Goal: Book appointment/travel/reservation

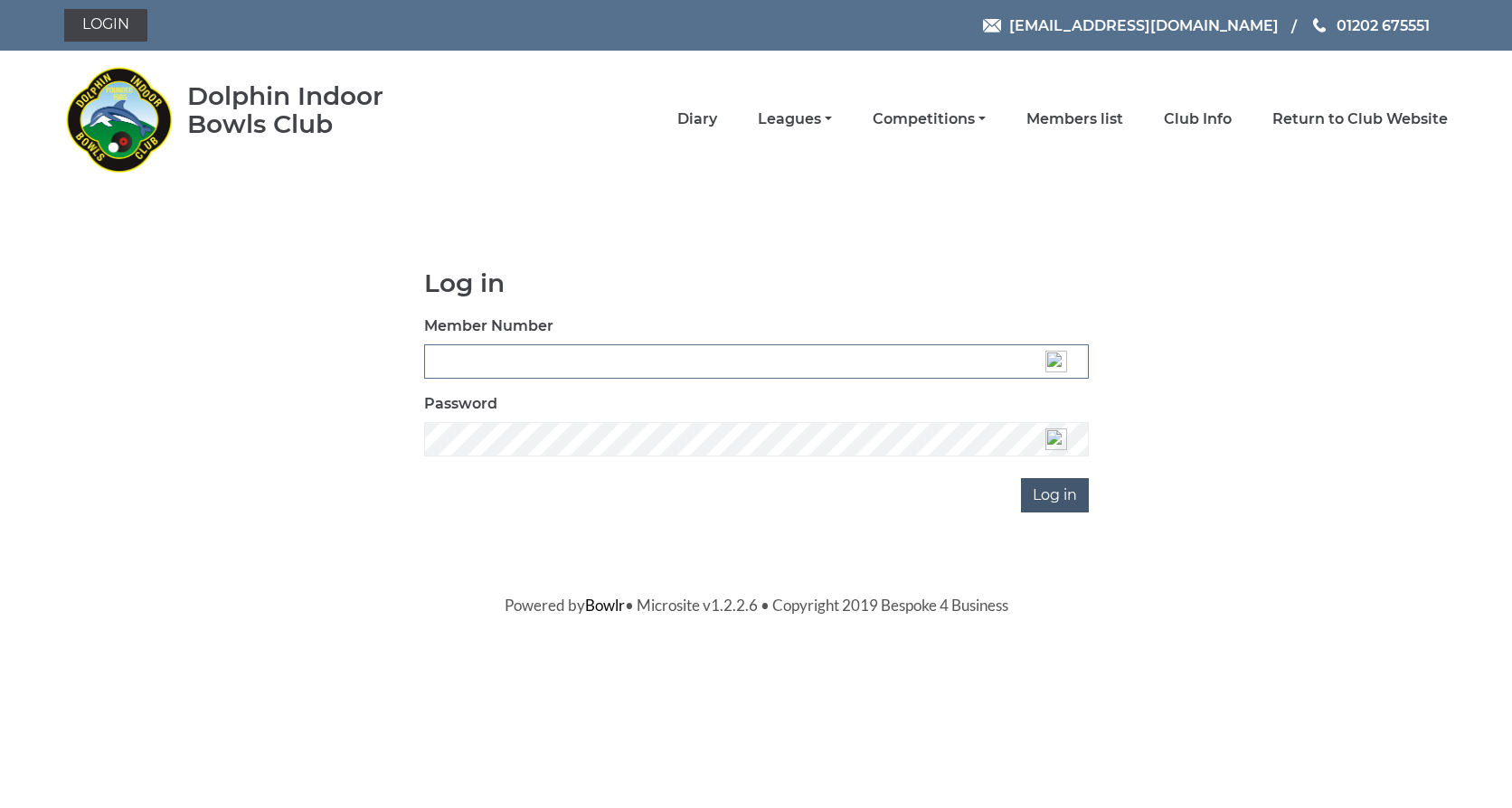
type input "3537"
click at [1078, 496] on input "Log in" at bounding box center [1054, 495] width 67 height 34
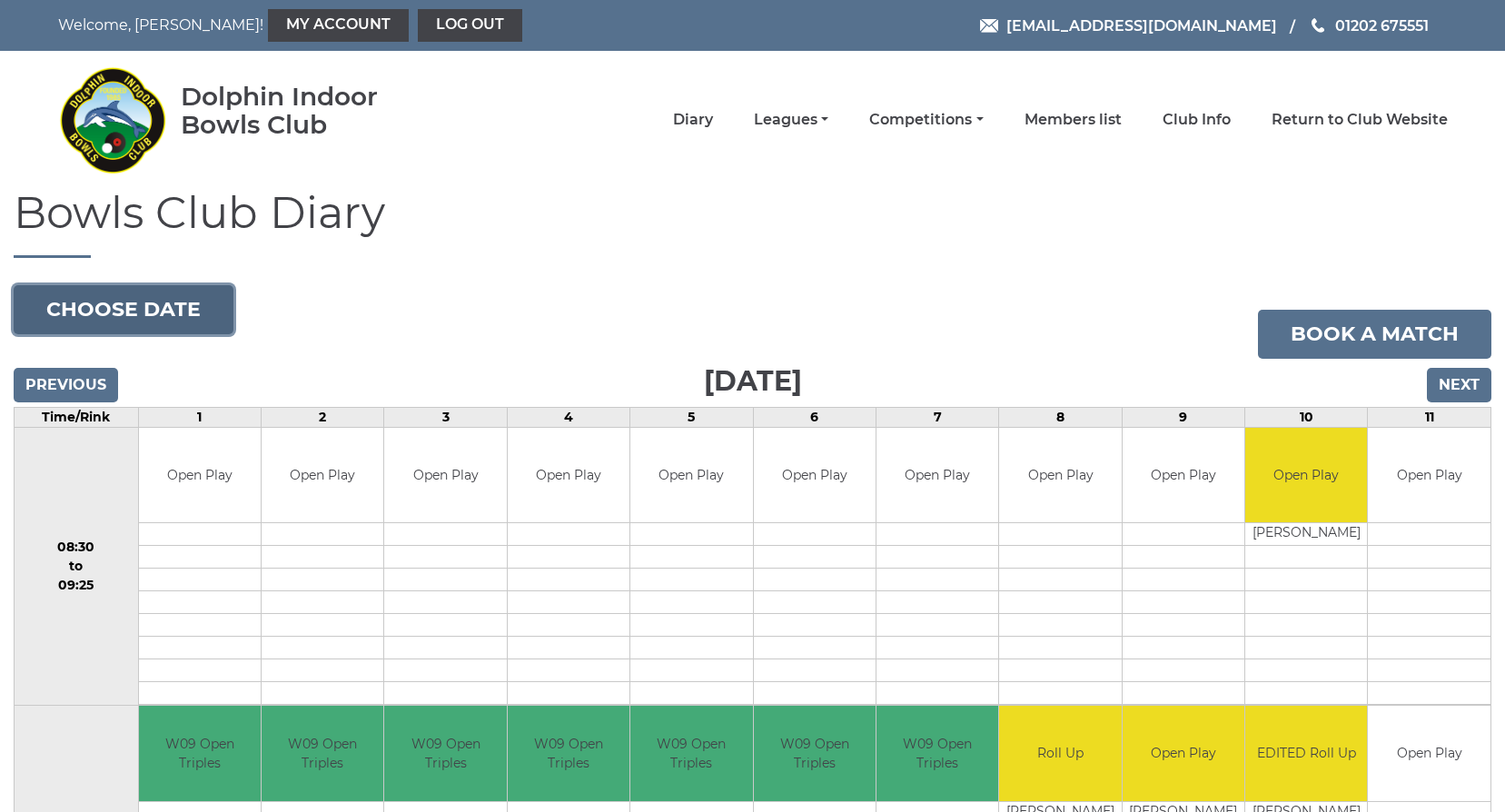
click at [135, 306] on button "Choose date" at bounding box center [123, 309] width 220 height 49
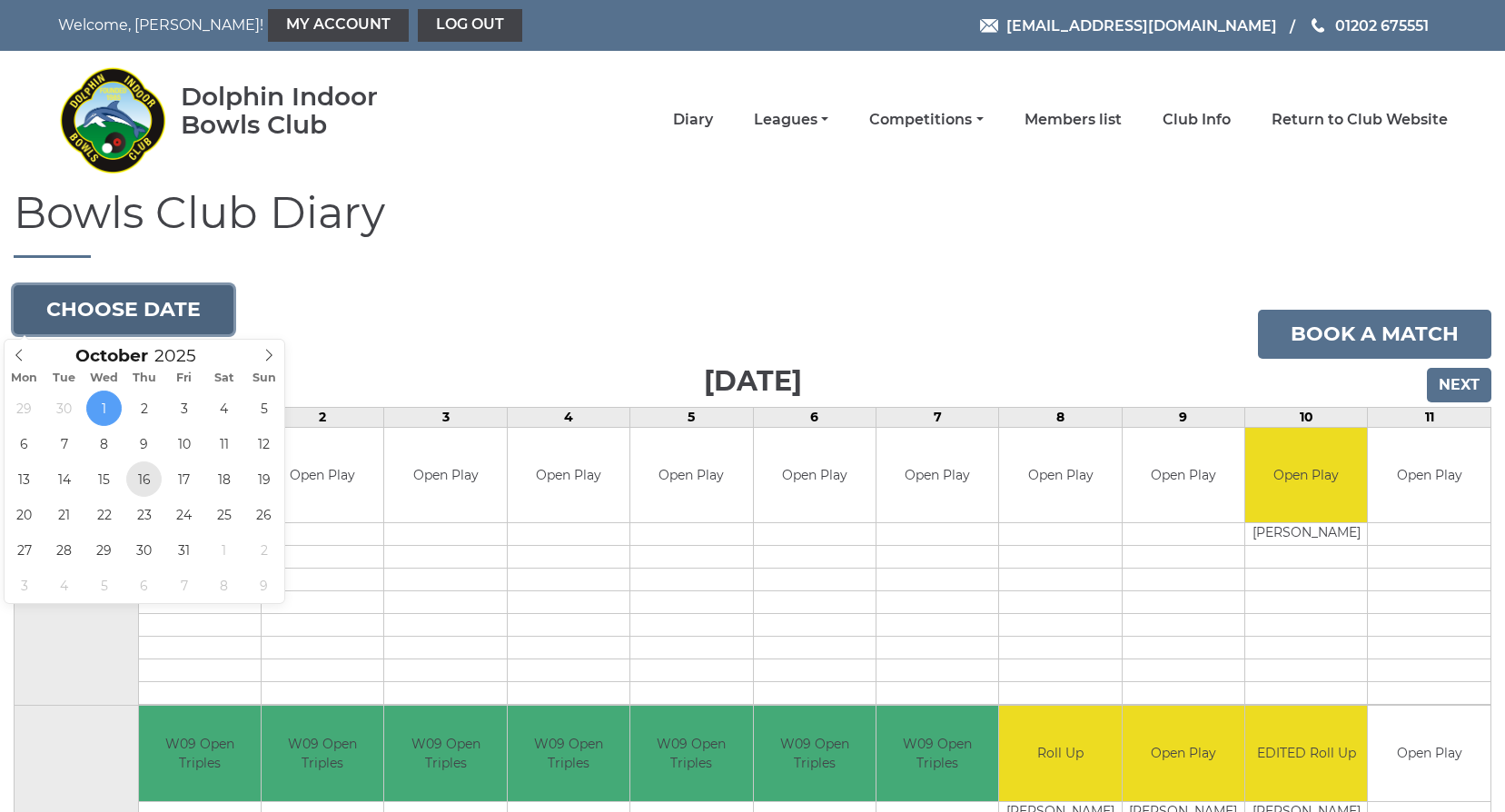
type input "2025-10-16"
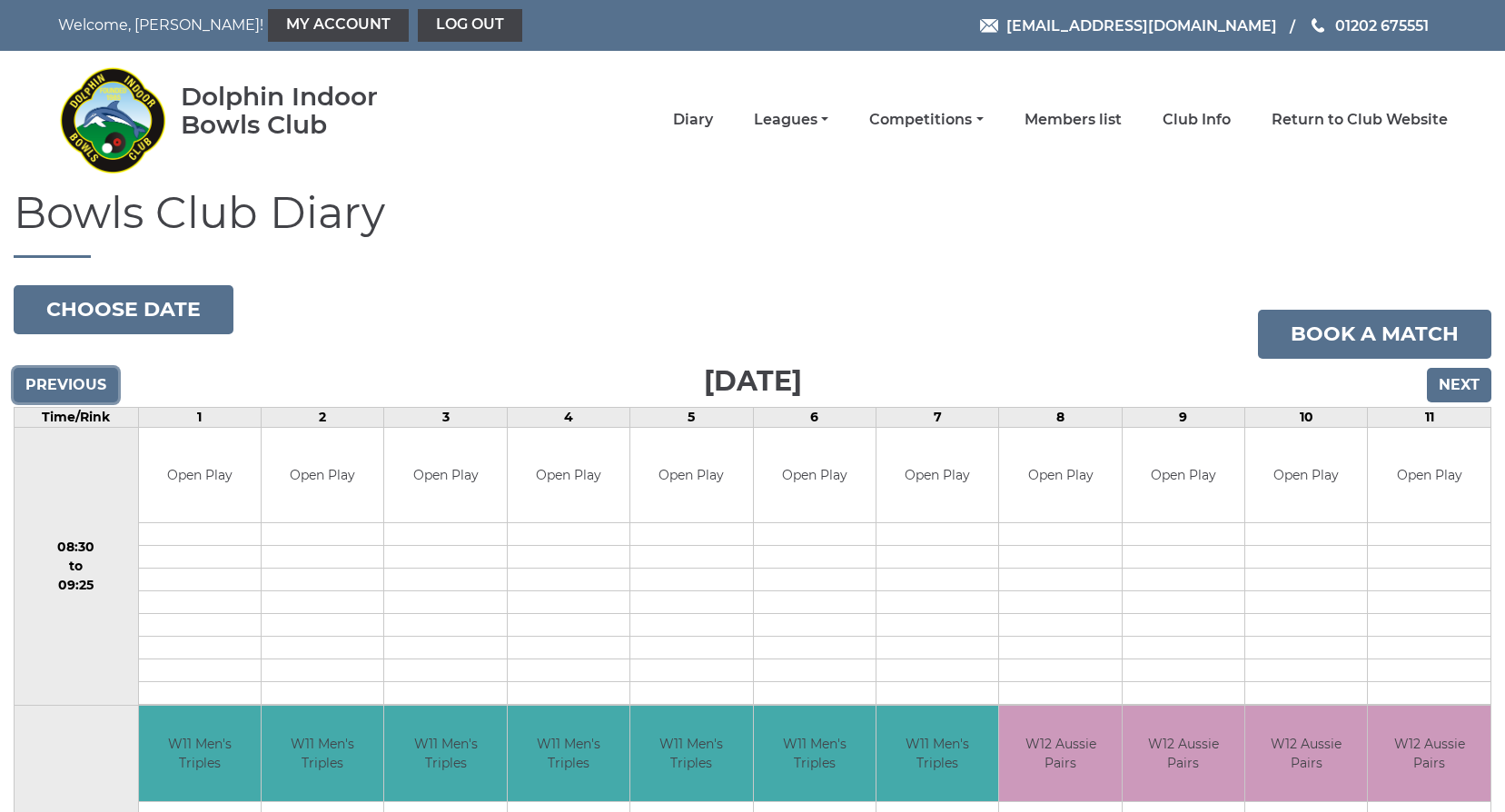
click at [31, 378] on input "Previous" at bounding box center [66, 385] width 105 height 34
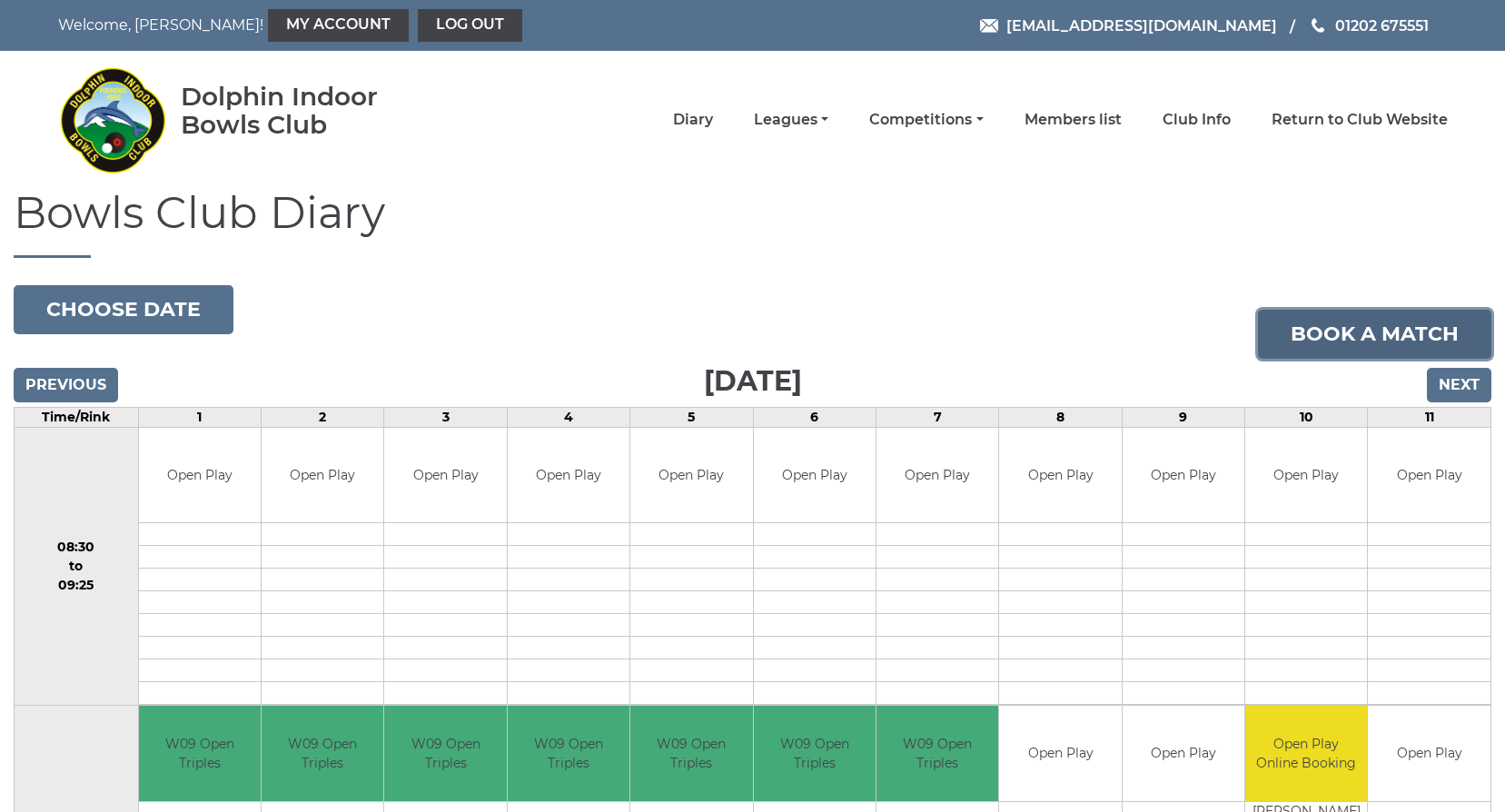
click at [1302, 337] on link "Book a match" at bounding box center [1374, 334] width 234 height 49
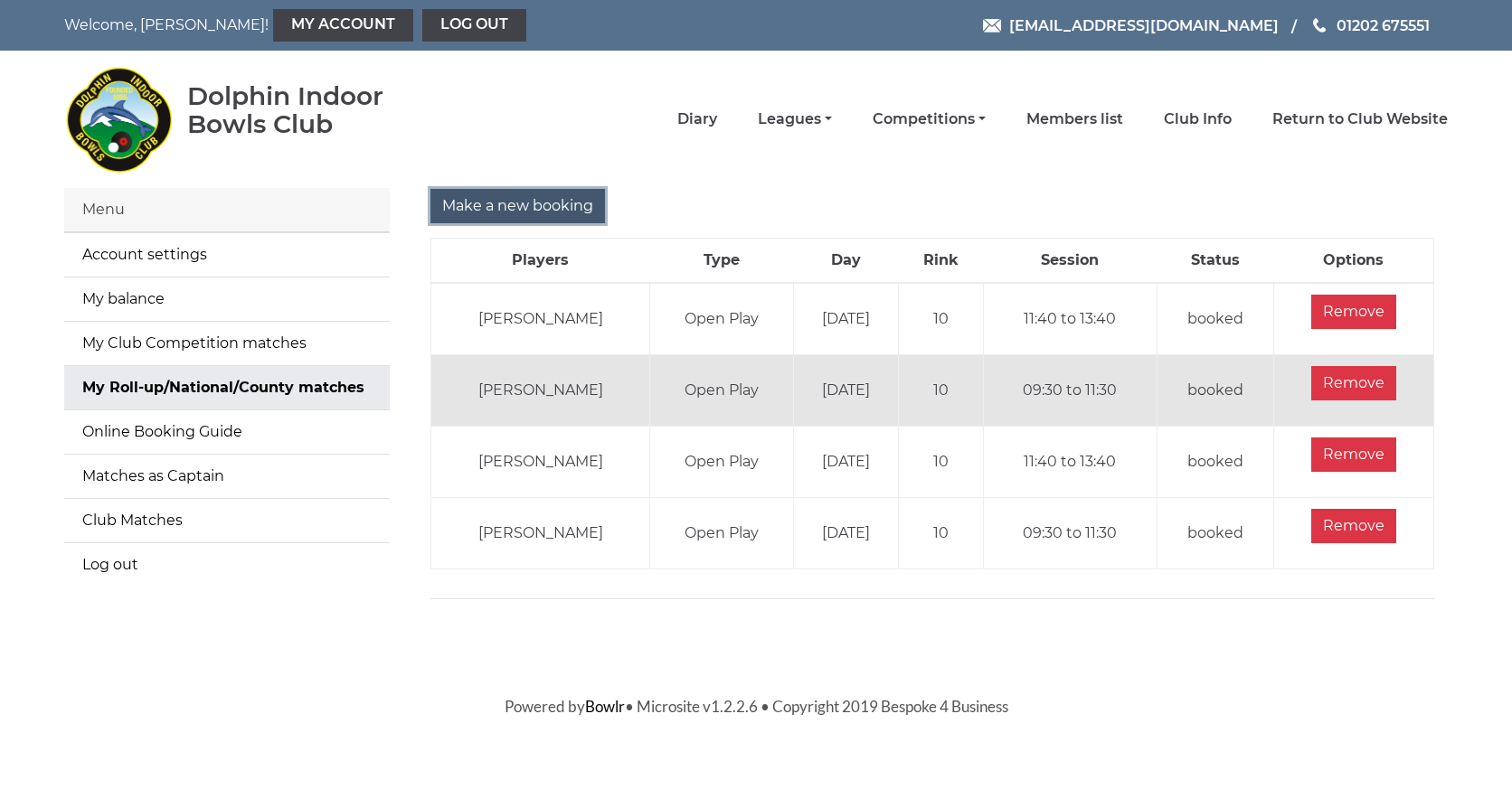
click at [484, 202] on input "Make a new booking" at bounding box center [518, 206] width 175 height 34
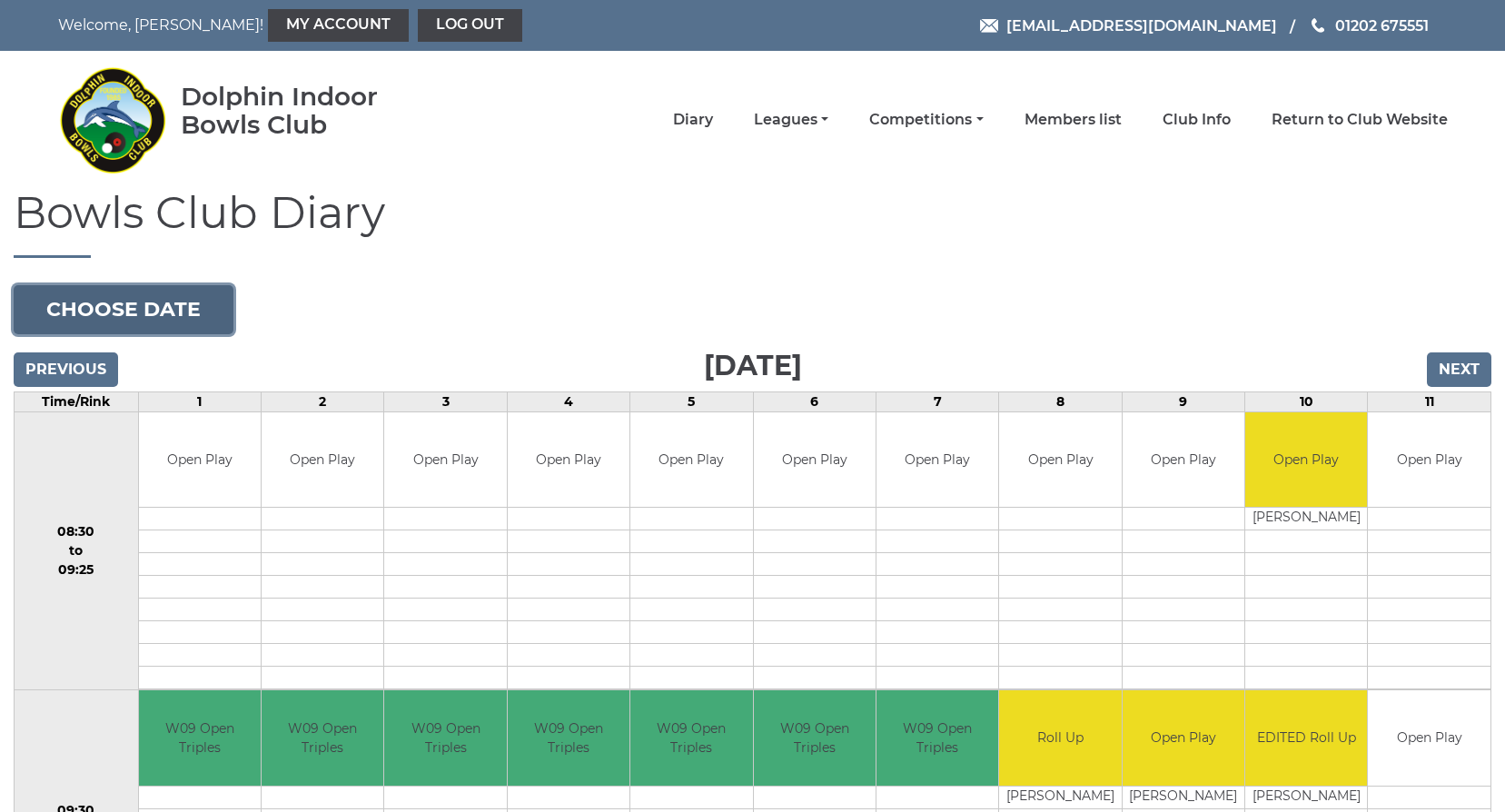
click at [147, 304] on button "Choose date" at bounding box center [123, 309] width 220 height 49
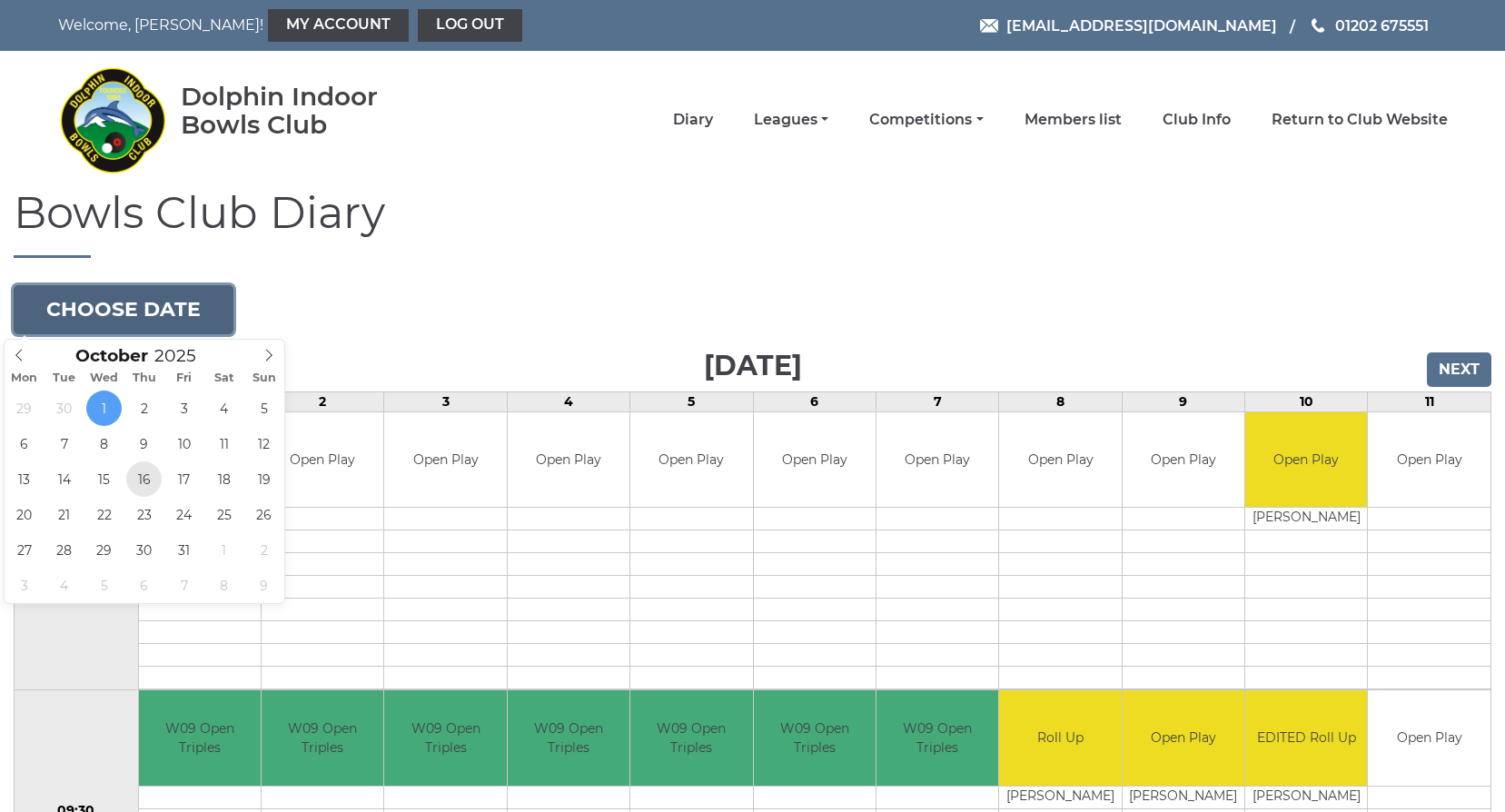
type input "2025-10-16"
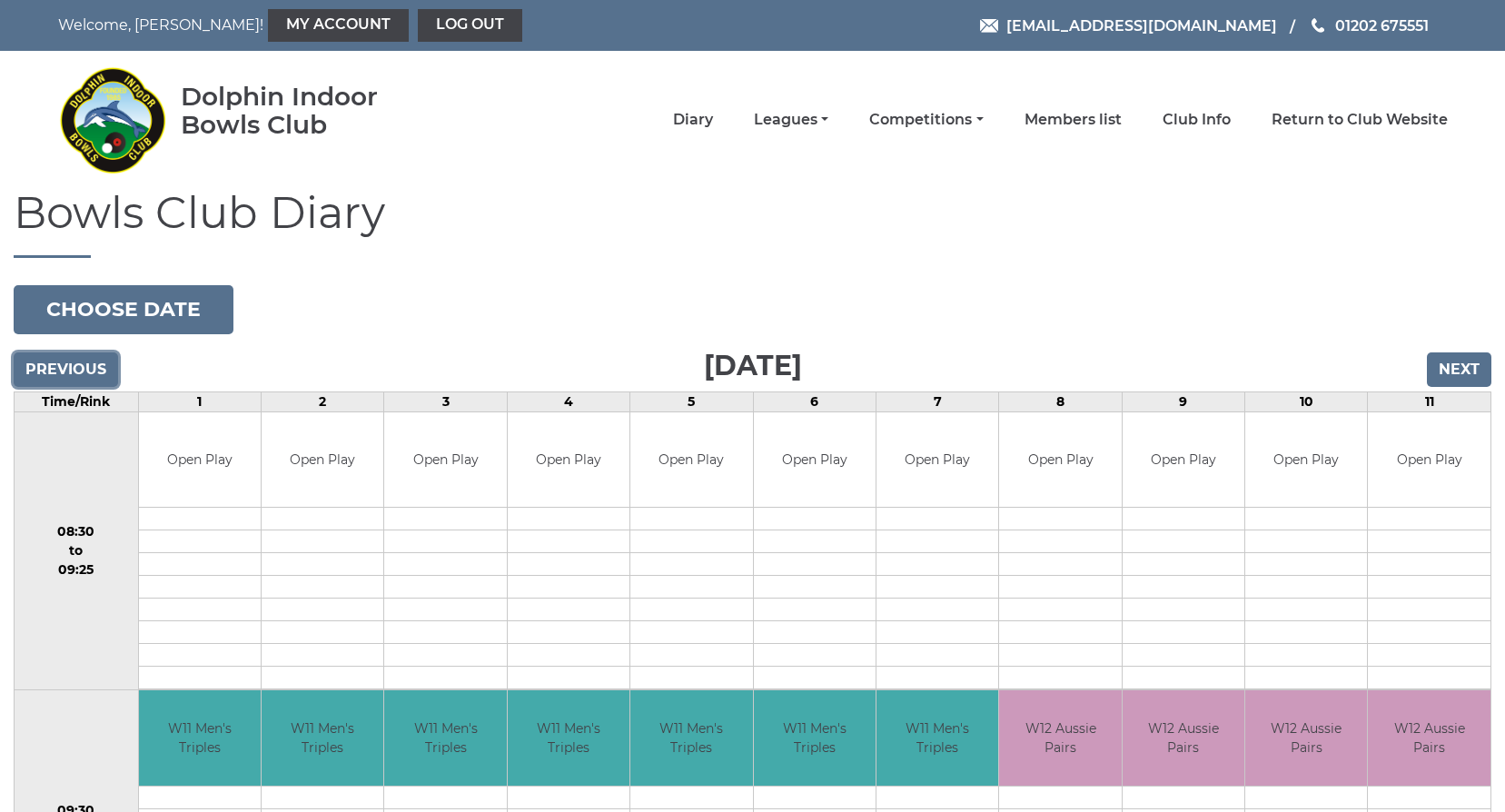
click at [65, 376] on input "Previous" at bounding box center [66, 370] width 105 height 34
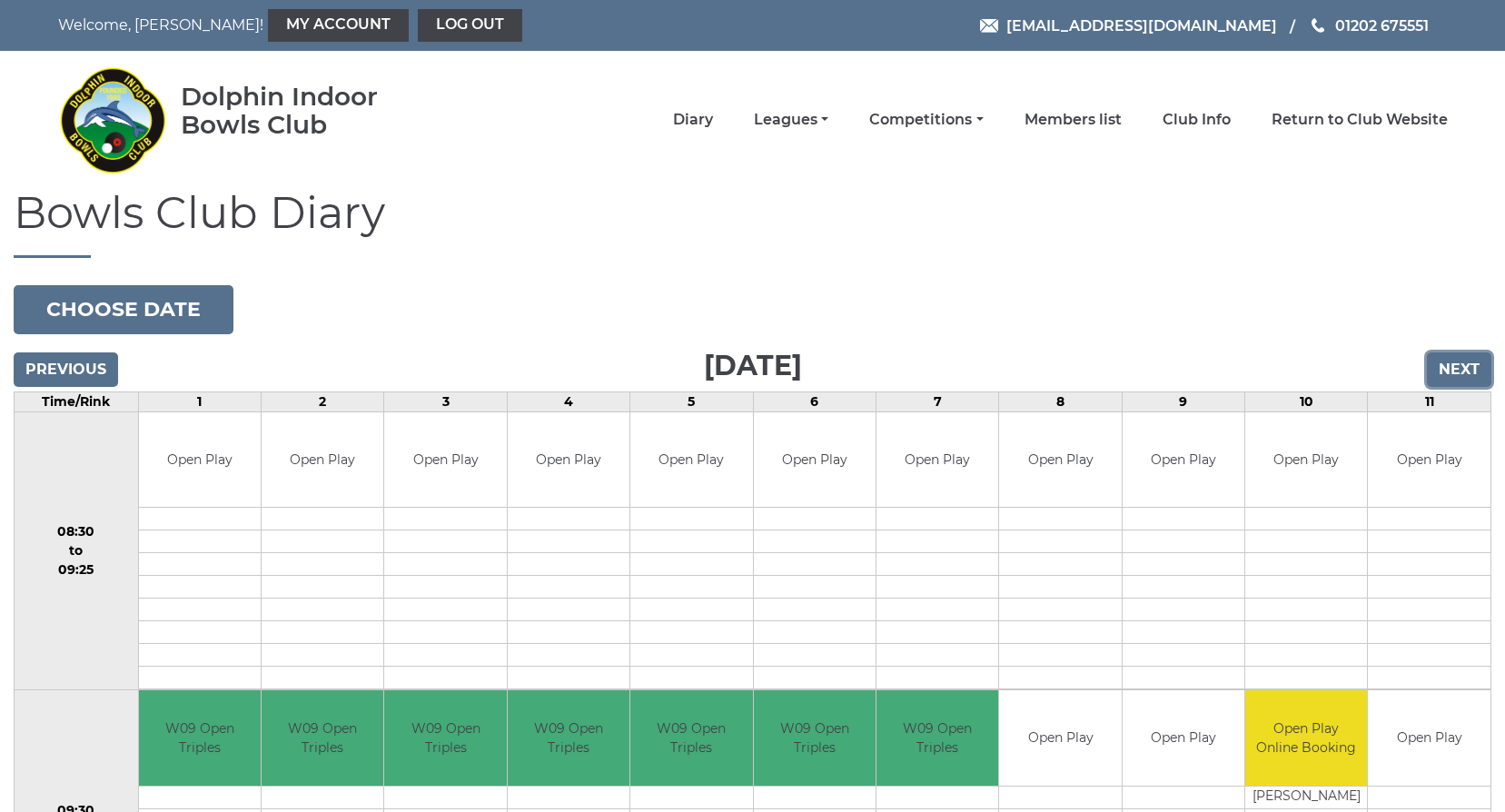
click at [1449, 368] on input "Next" at bounding box center [1459, 370] width 65 height 34
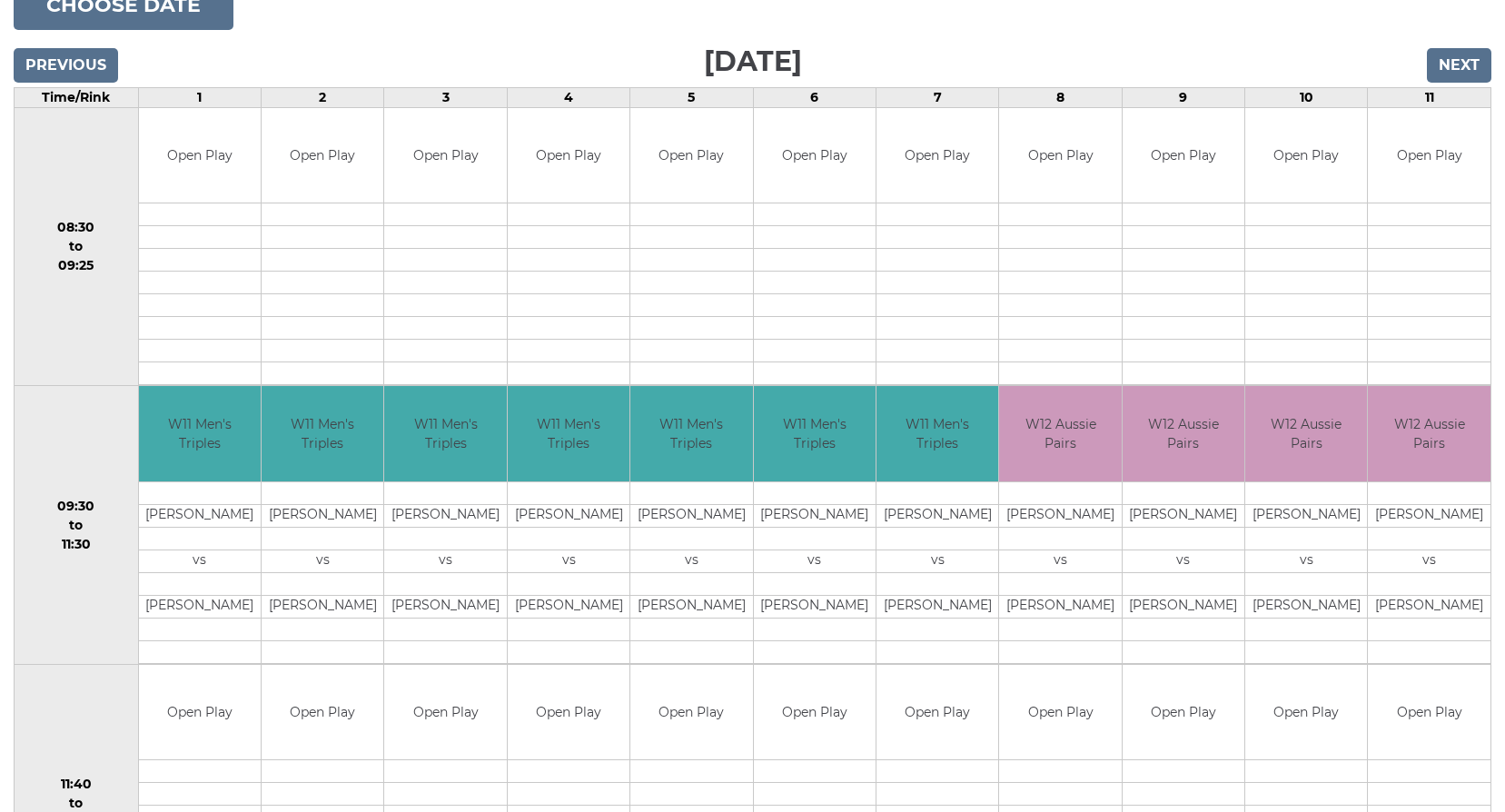
scroll to position [273, 0]
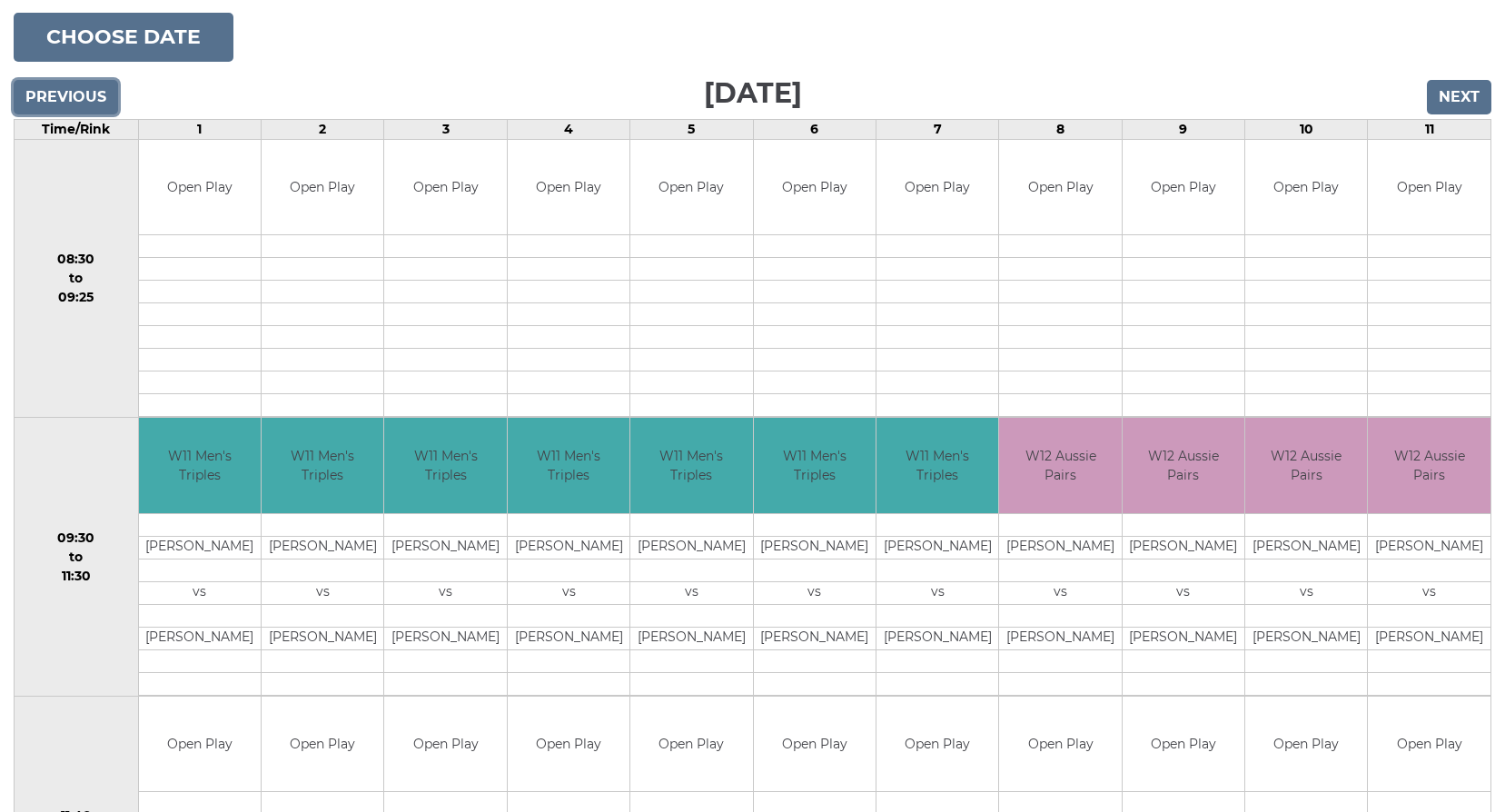
click at [44, 102] on input "Previous" at bounding box center [66, 97] width 105 height 34
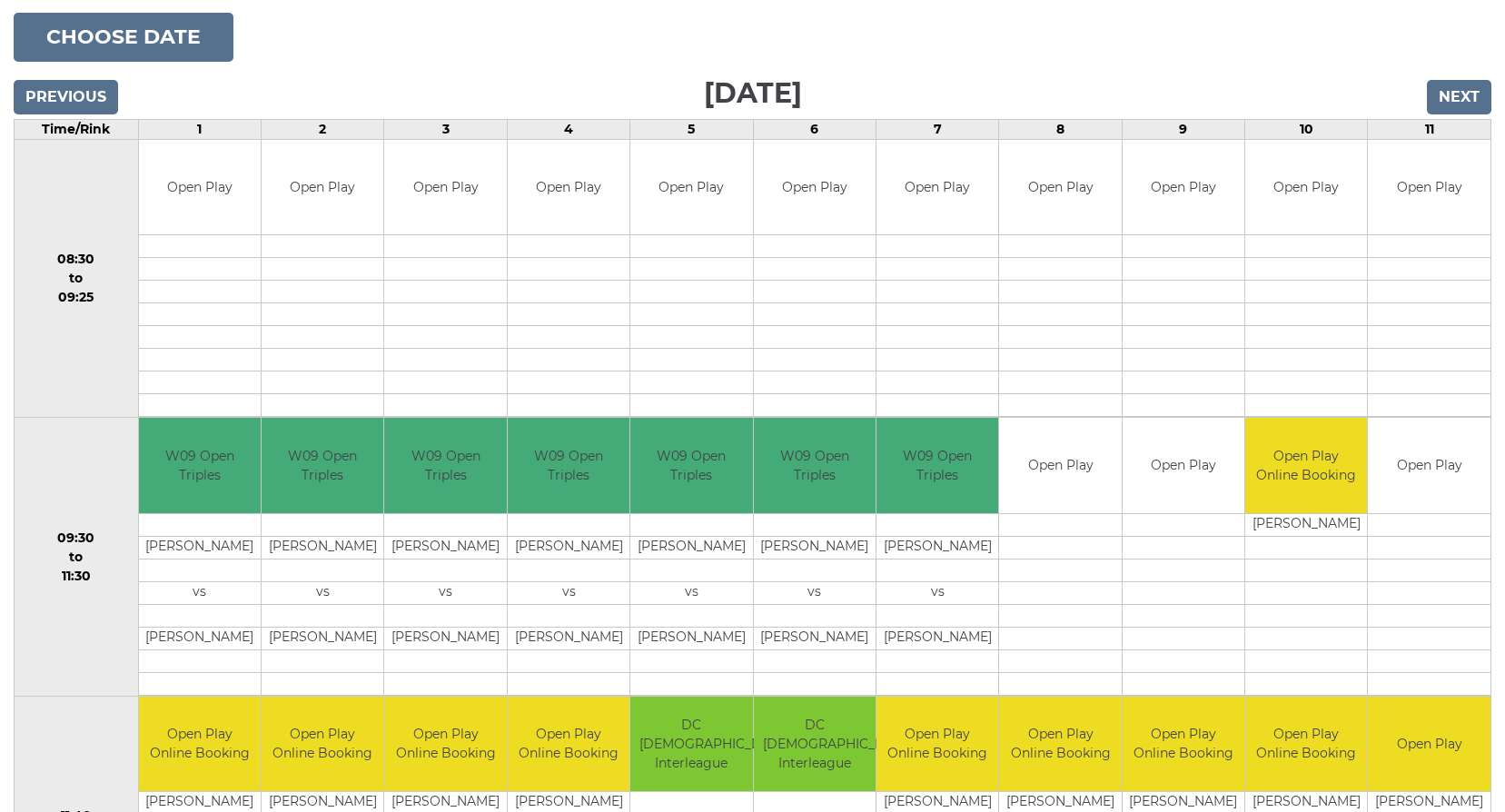
scroll to position [363, 0]
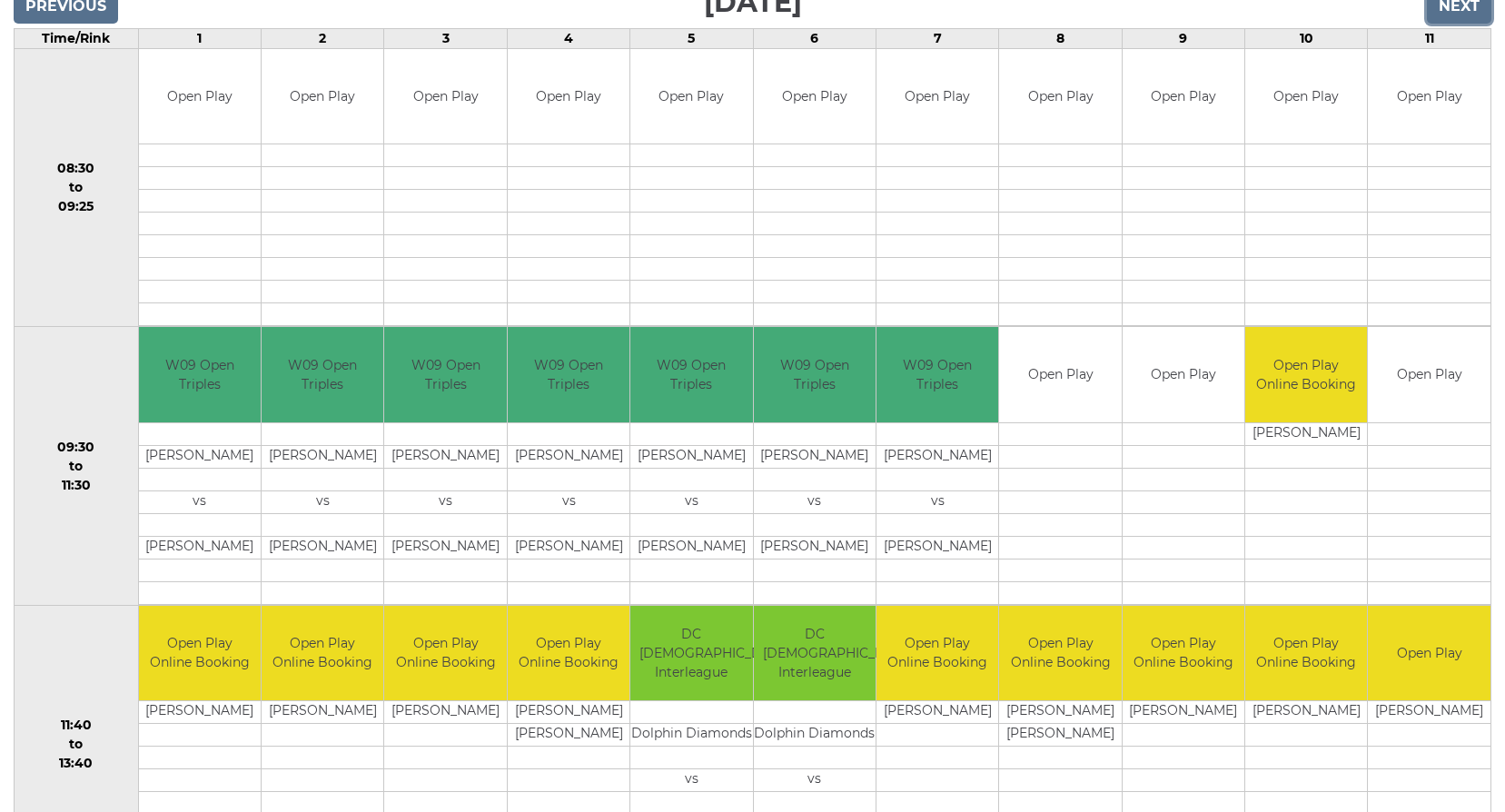
click at [1451, 7] on input "Next" at bounding box center [1459, 7] width 65 height 34
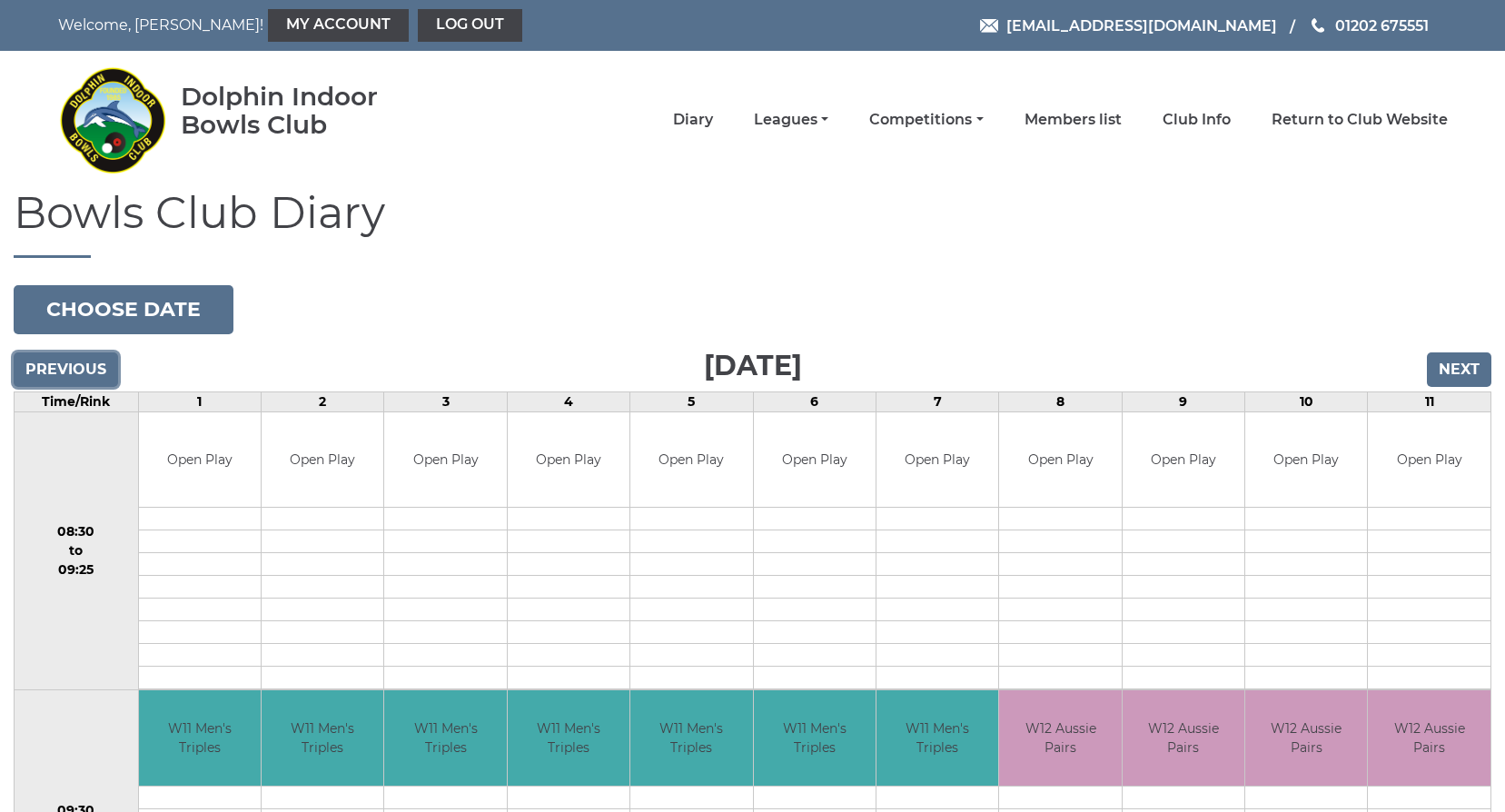
click at [77, 368] on input "Previous" at bounding box center [66, 370] width 105 height 34
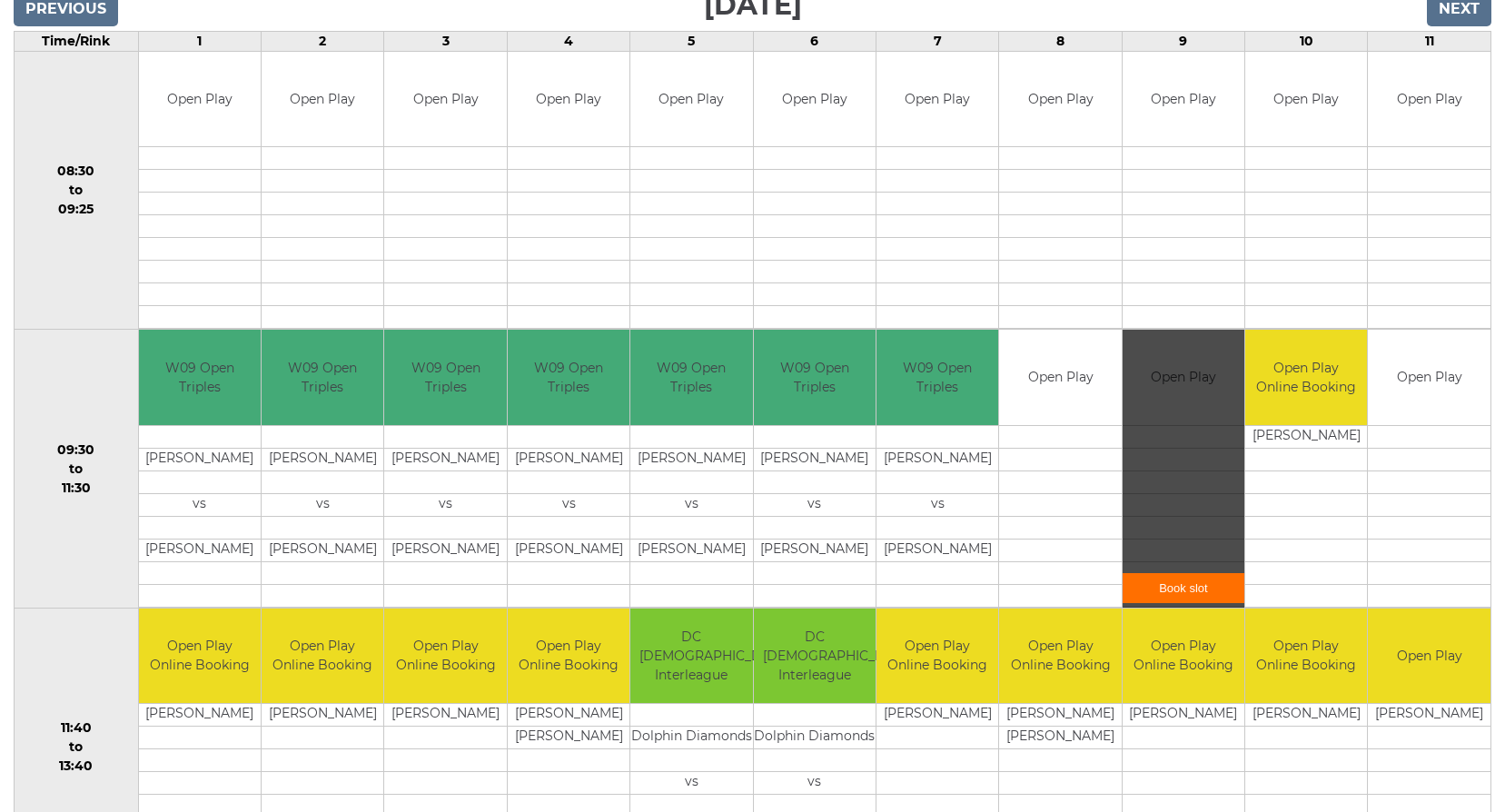
scroll to position [363, 0]
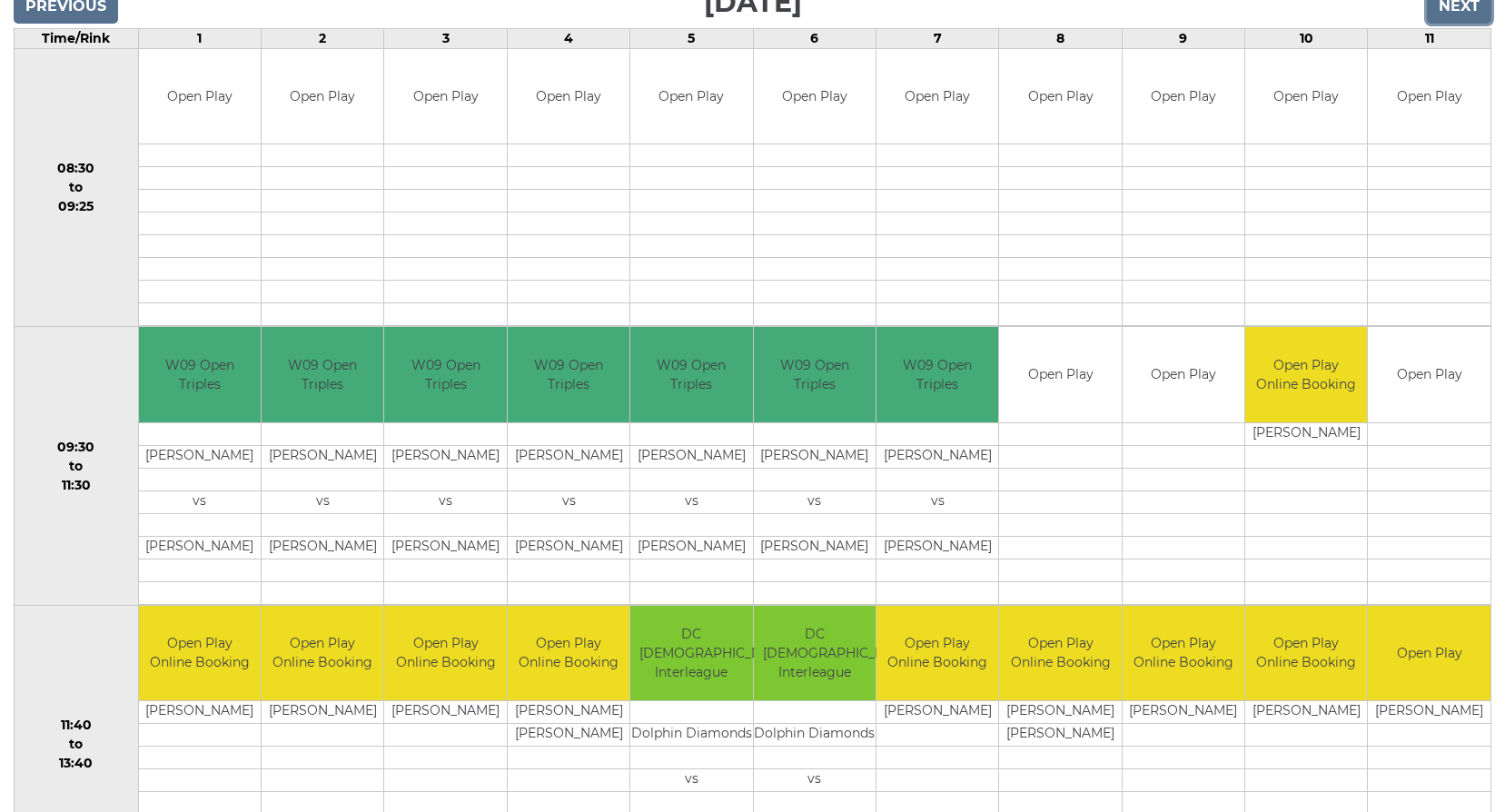
click at [1465, 7] on input "Next" at bounding box center [1459, 7] width 65 height 34
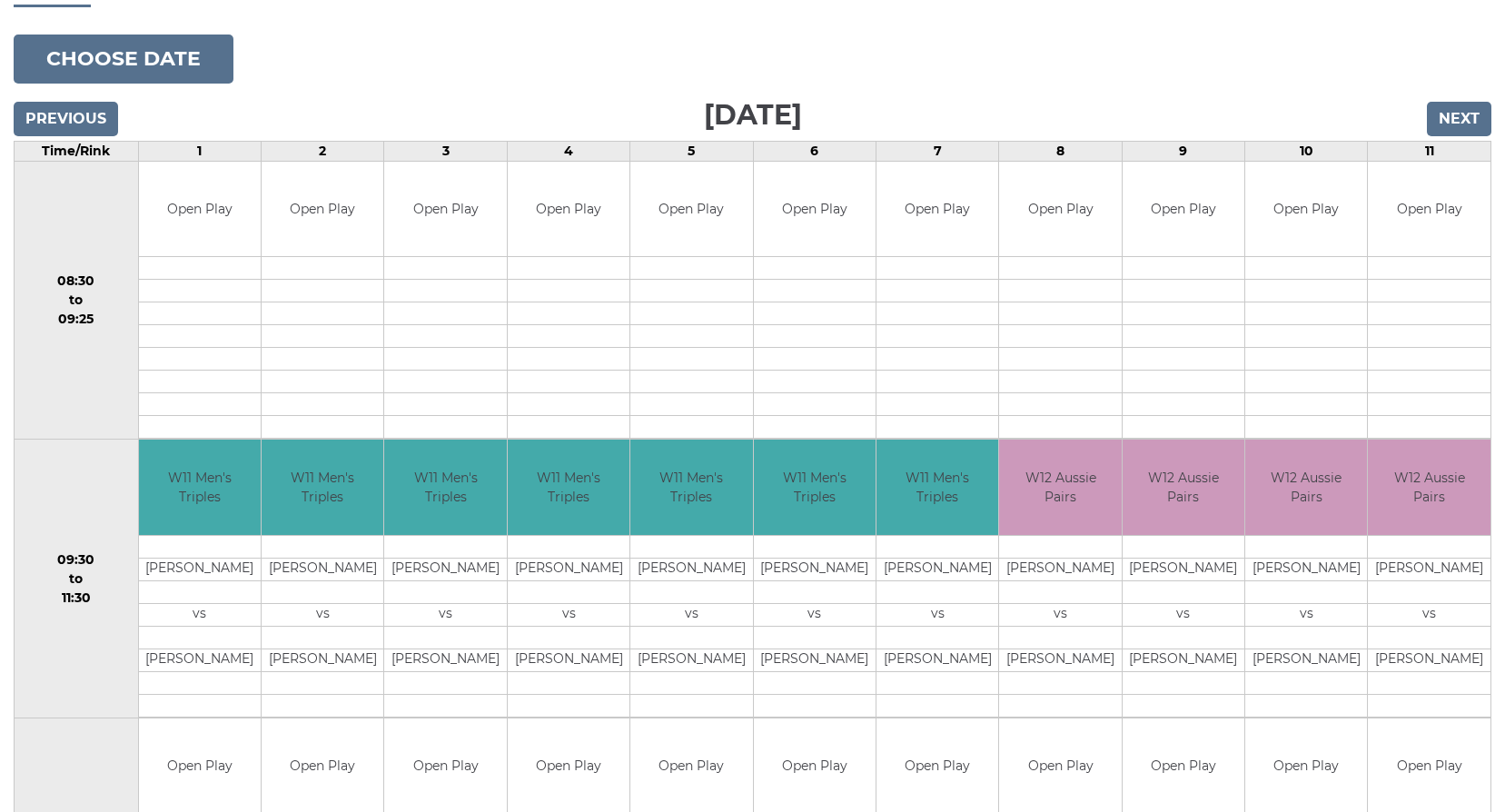
scroll to position [182, 0]
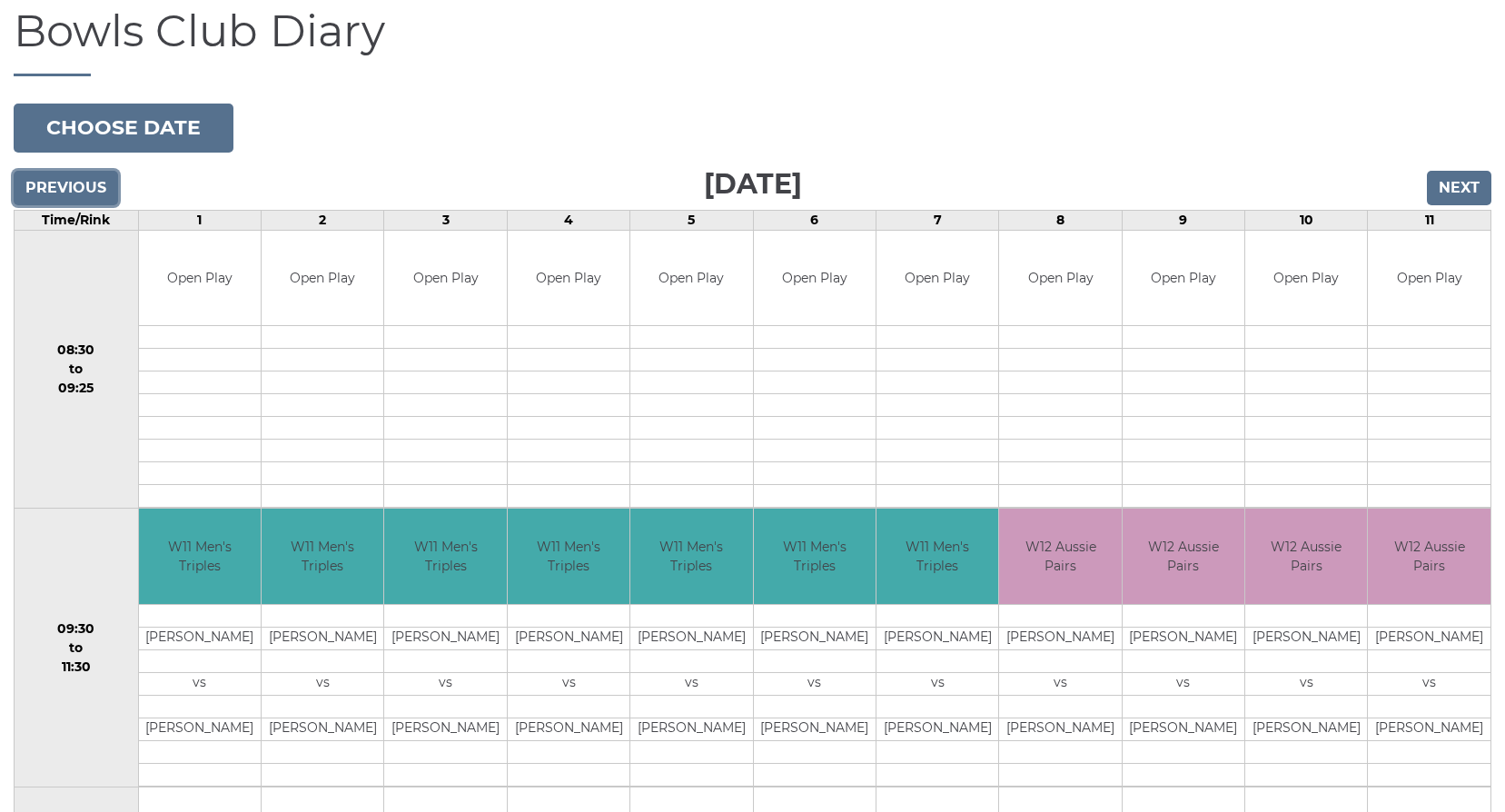
click at [56, 189] on input "Previous" at bounding box center [66, 188] width 105 height 34
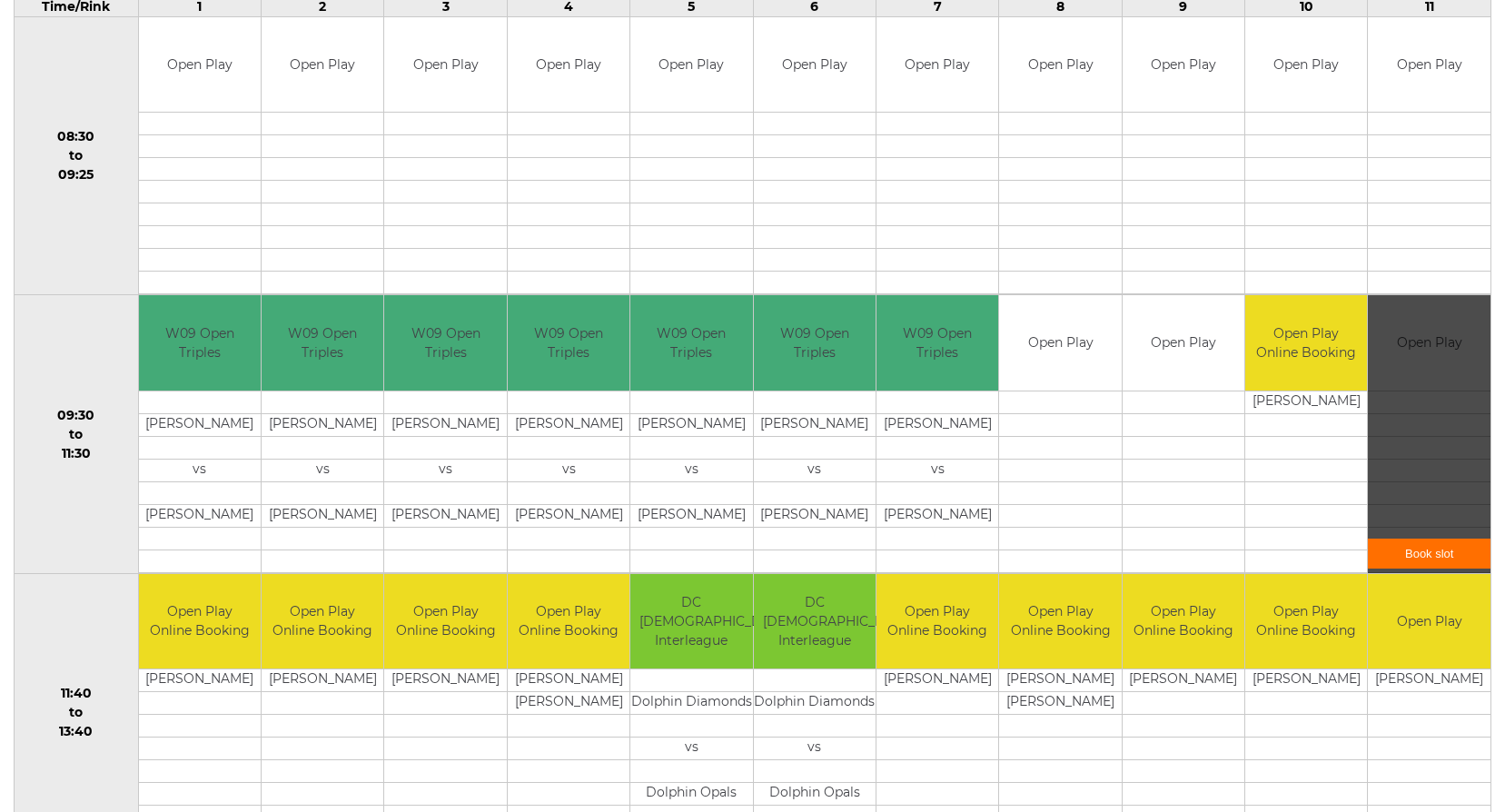
scroll to position [363, 0]
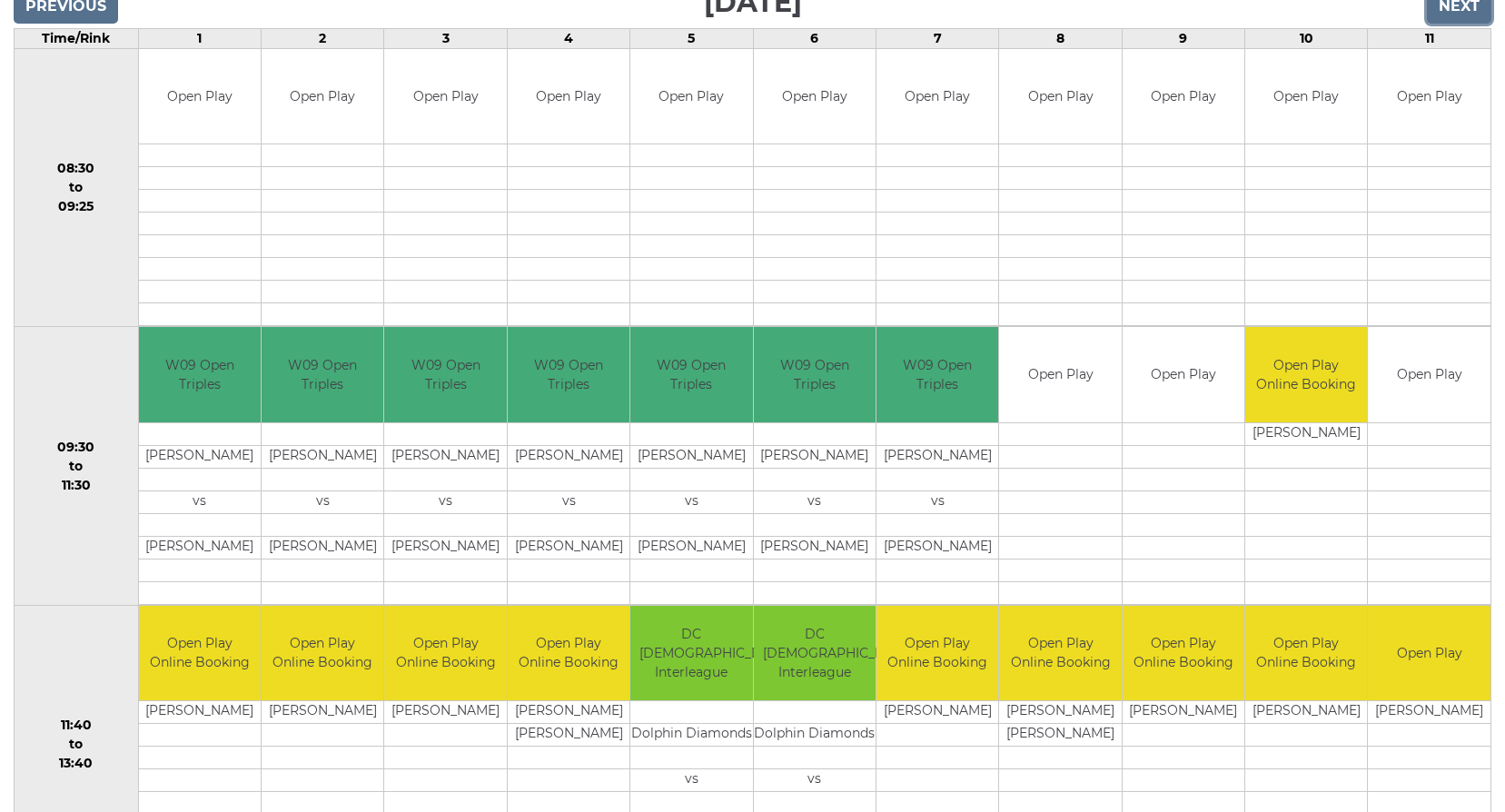
click at [1451, 10] on input "Next" at bounding box center [1459, 7] width 65 height 34
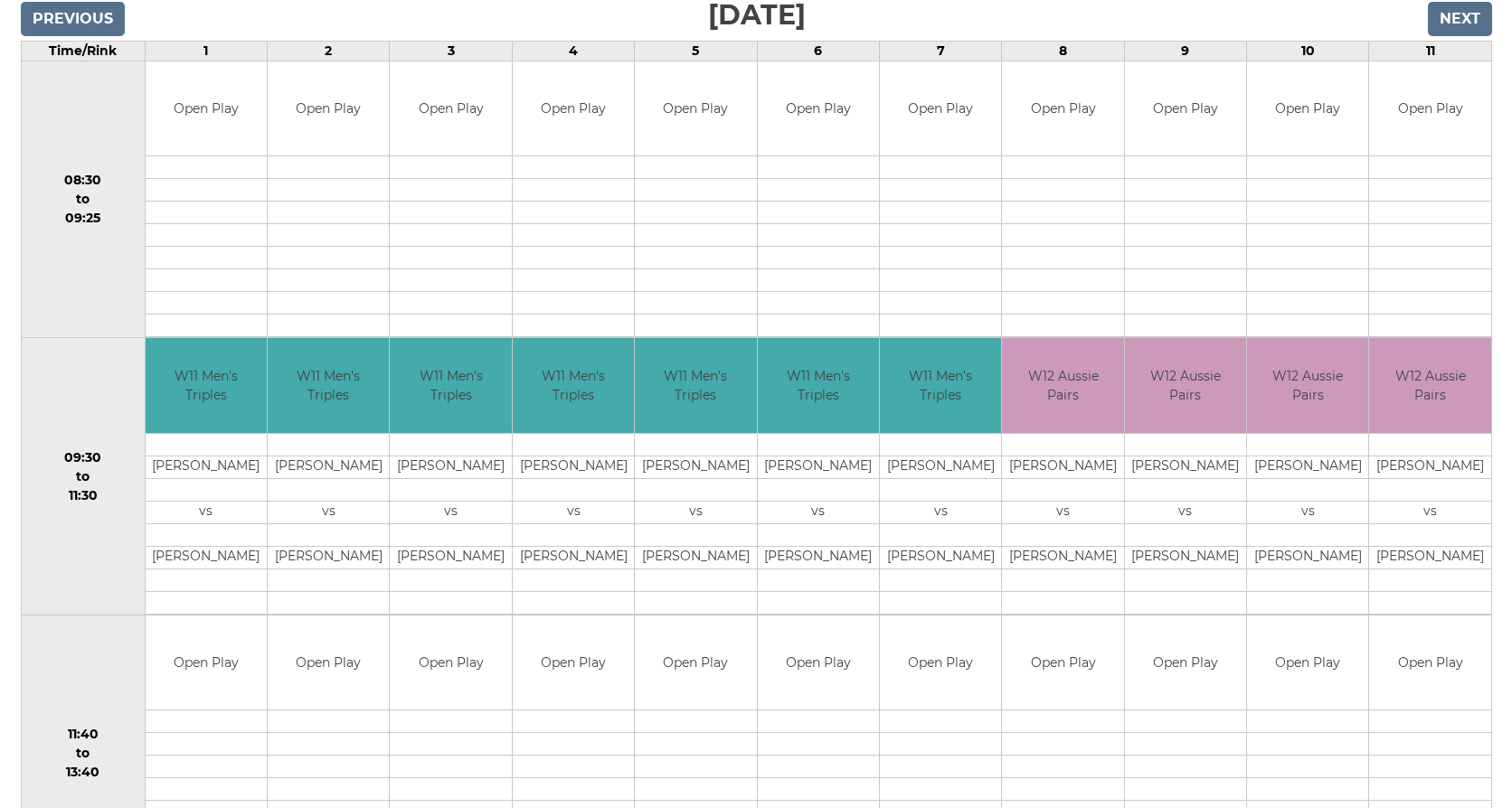
scroll to position [452, 0]
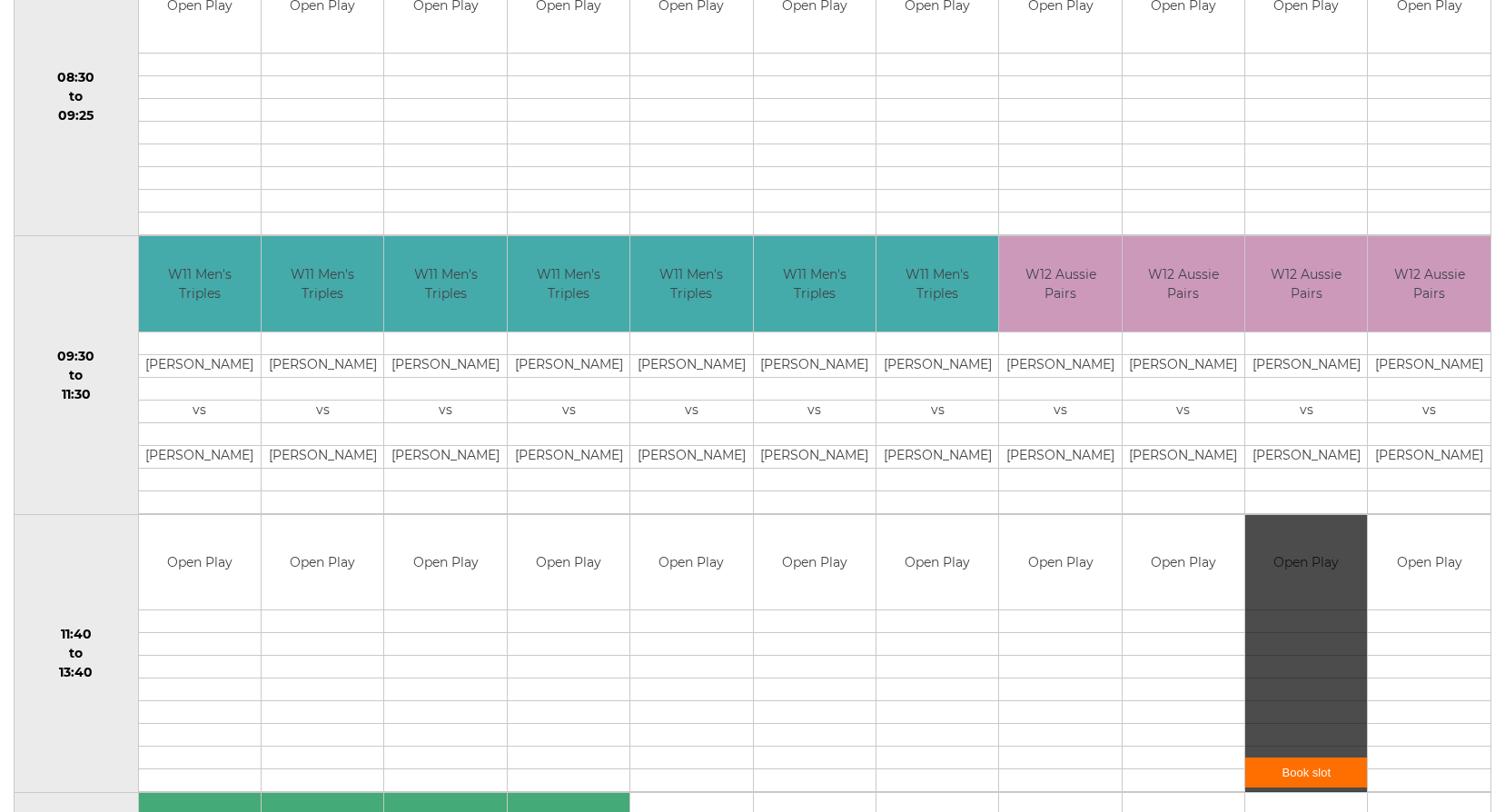
click at [1299, 778] on link "Book slot" at bounding box center [1307, 772] width 122 height 30
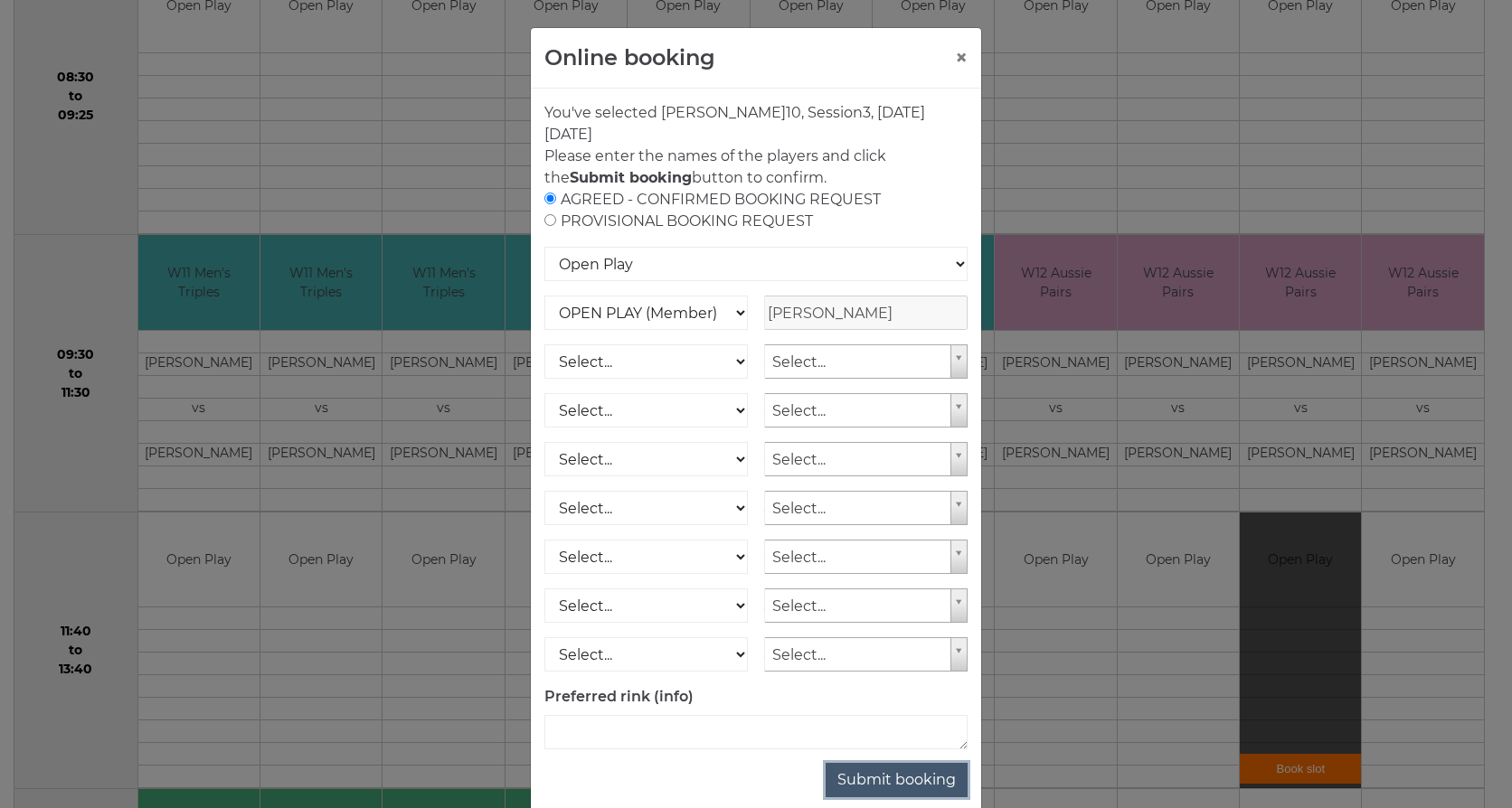
click at [946, 769] on button "Submit booking" at bounding box center [896, 780] width 142 height 34
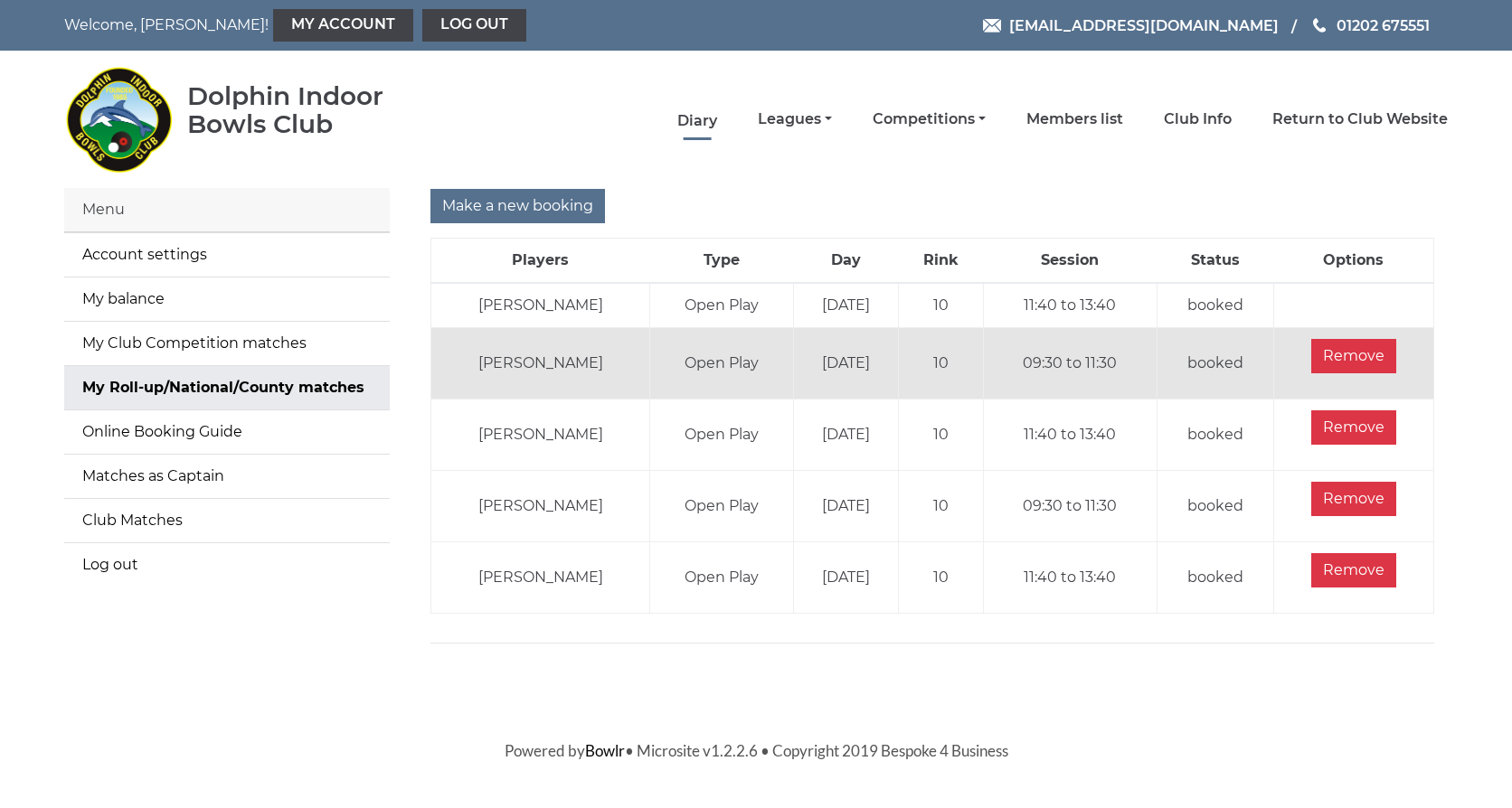
click at [694, 117] on link "Diary" at bounding box center [697, 120] width 40 height 20
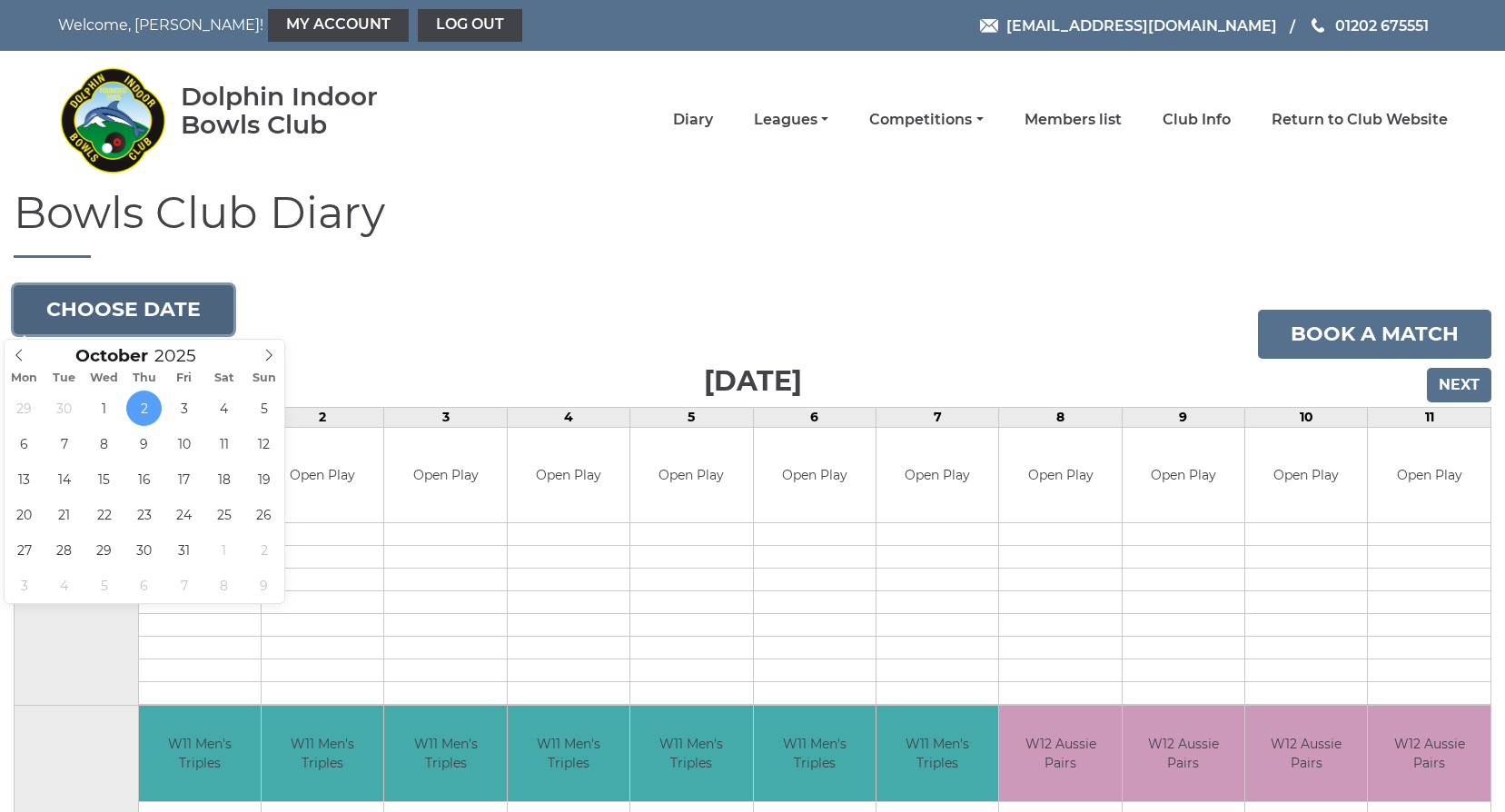
click at [192, 317] on button "Choose date" at bounding box center [123, 309] width 220 height 49
type input "[DATE]"
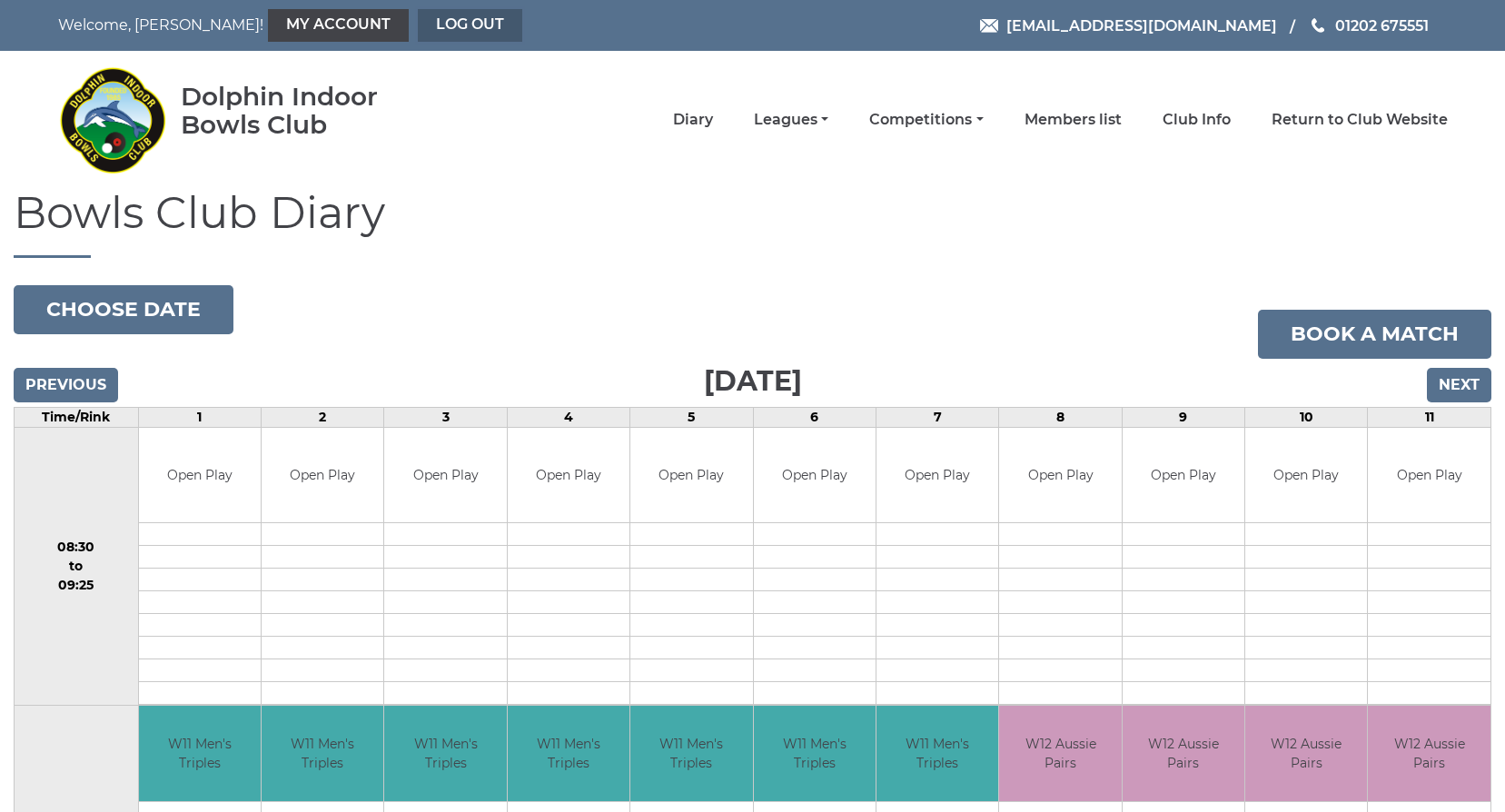
click at [426, 17] on link "Log out" at bounding box center [470, 26] width 105 height 32
